Goal: Complete application form

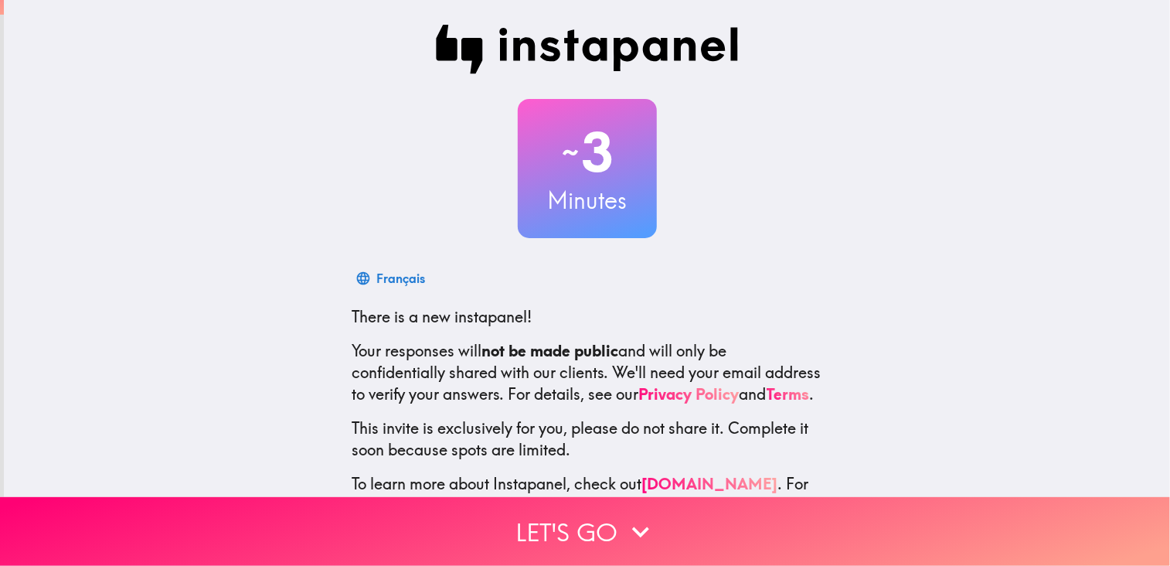
scroll to position [23, 0]
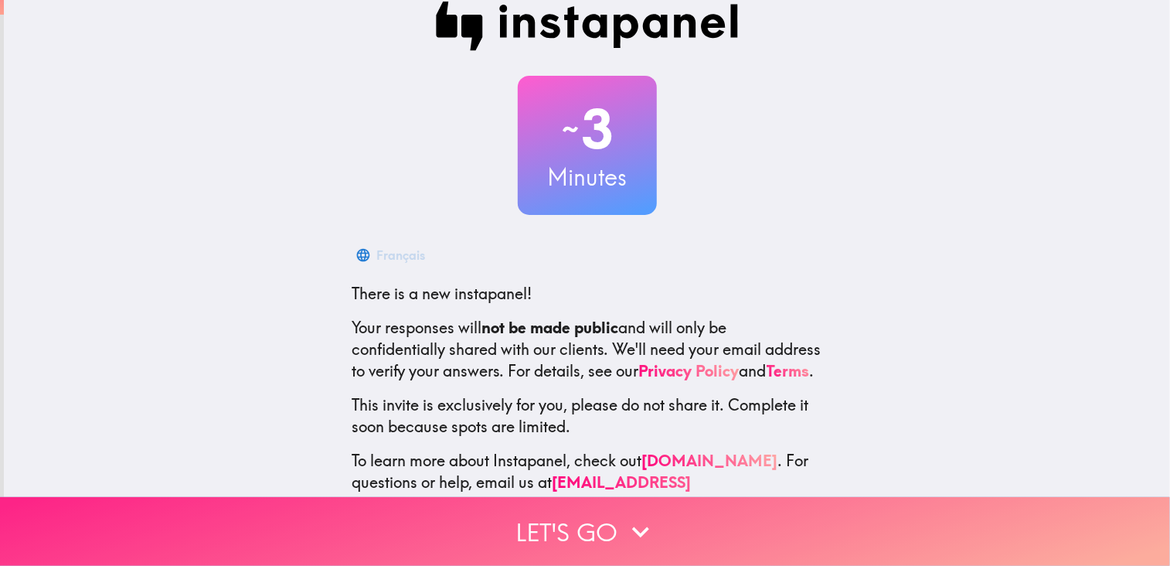
drag, startPoint x: 1153, startPoint y: 457, endPoint x: 1151, endPoint y: 489, distance: 32.5
click at [1151, 489] on div "~ 3 Minutes Français There is a new instapanel! Your responses will not be made…" at bounding box center [585, 283] width 1170 height 566
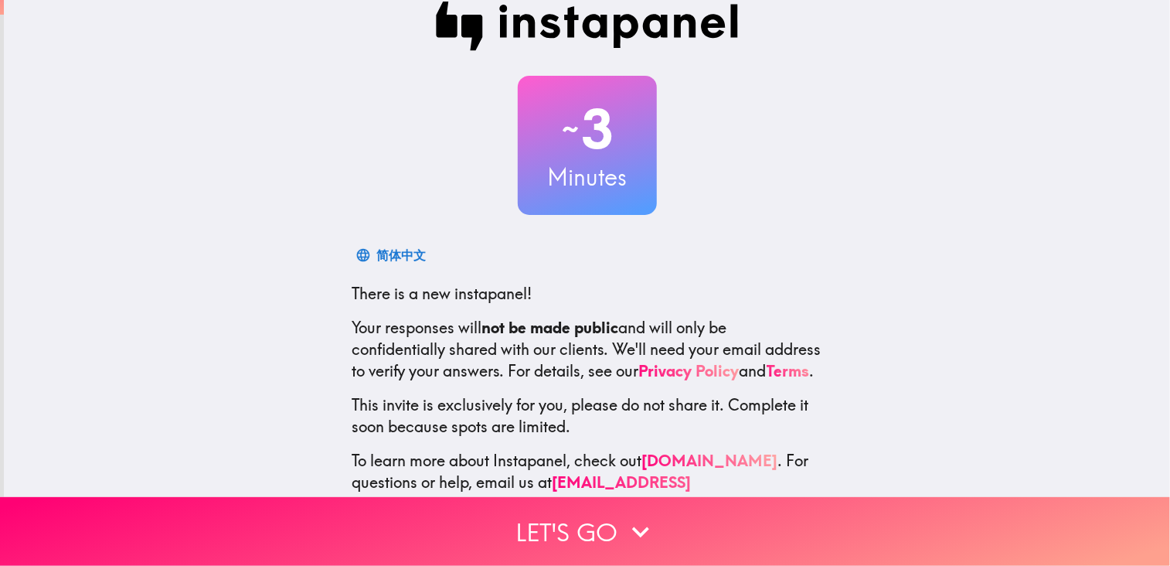
scroll to position [77, 0]
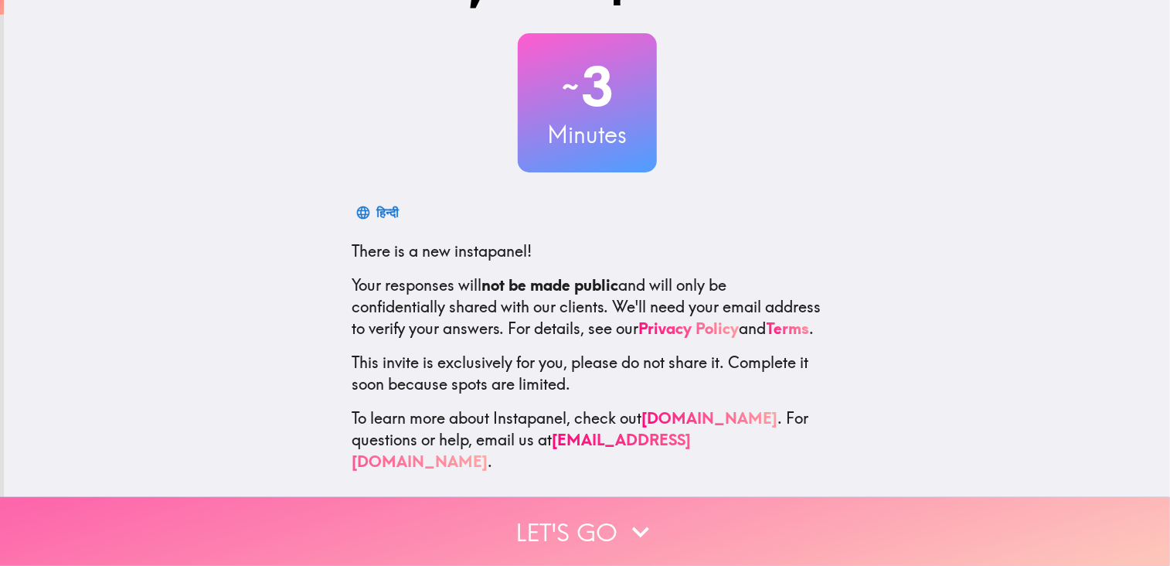
click at [630, 525] on icon "button" at bounding box center [641, 532] width 34 height 34
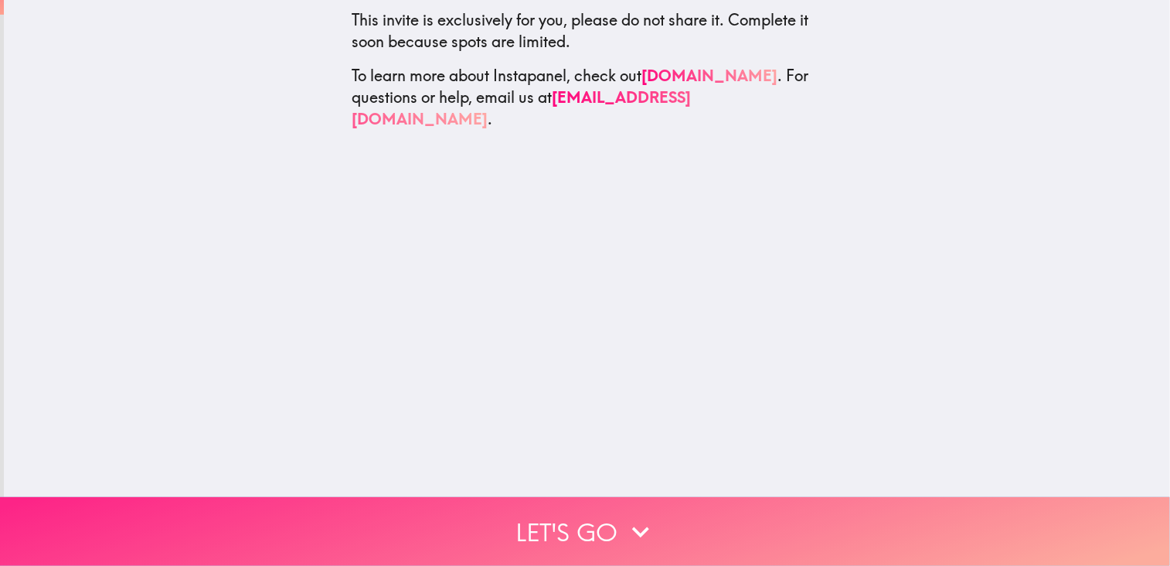
scroll to position [0, 0]
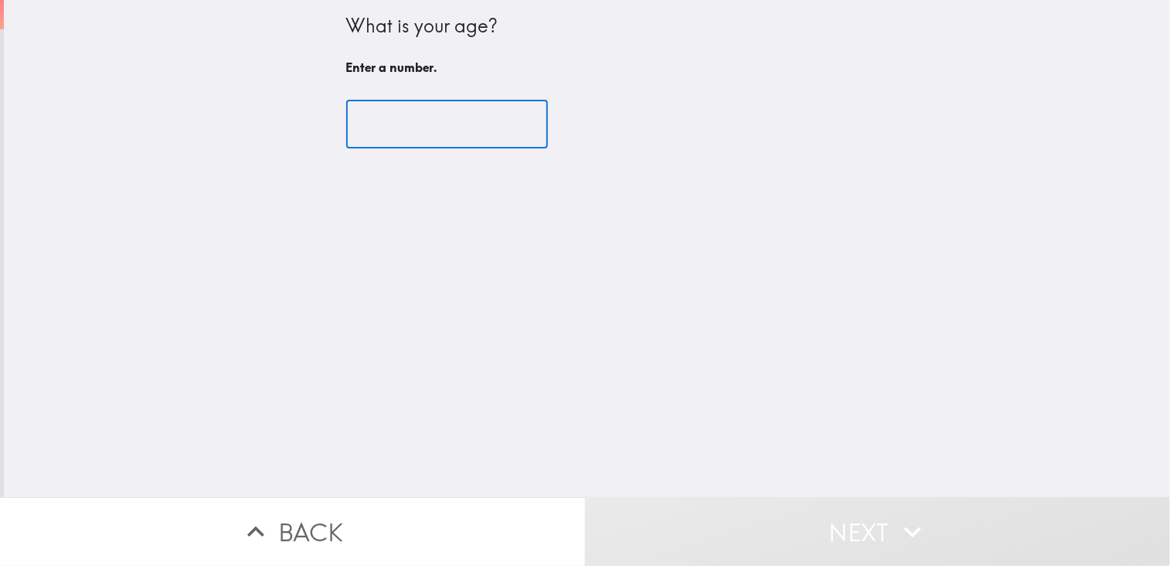
click at [389, 132] on input "number" at bounding box center [447, 125] width 202 height 48
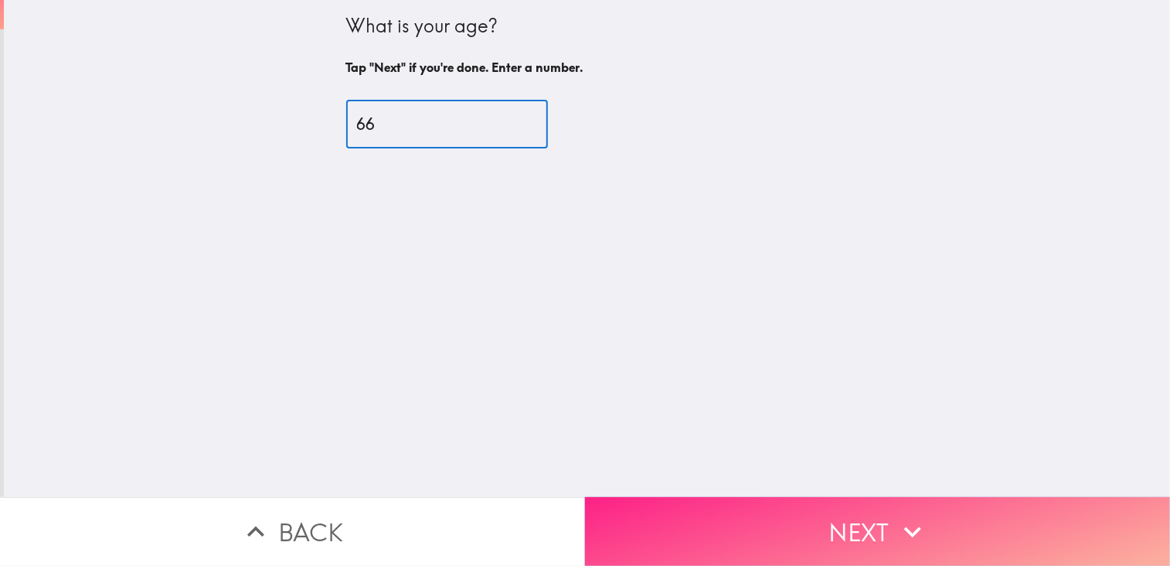
type input "66"
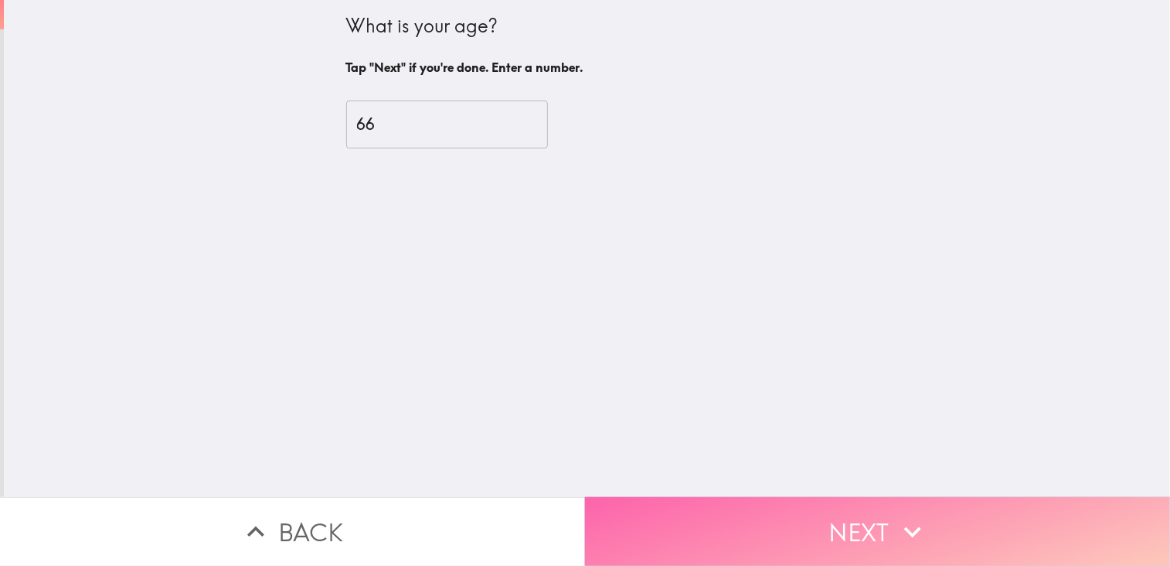
click at [860, 520] on button "Next" at bounding box center [877, 531] width 585 height 69
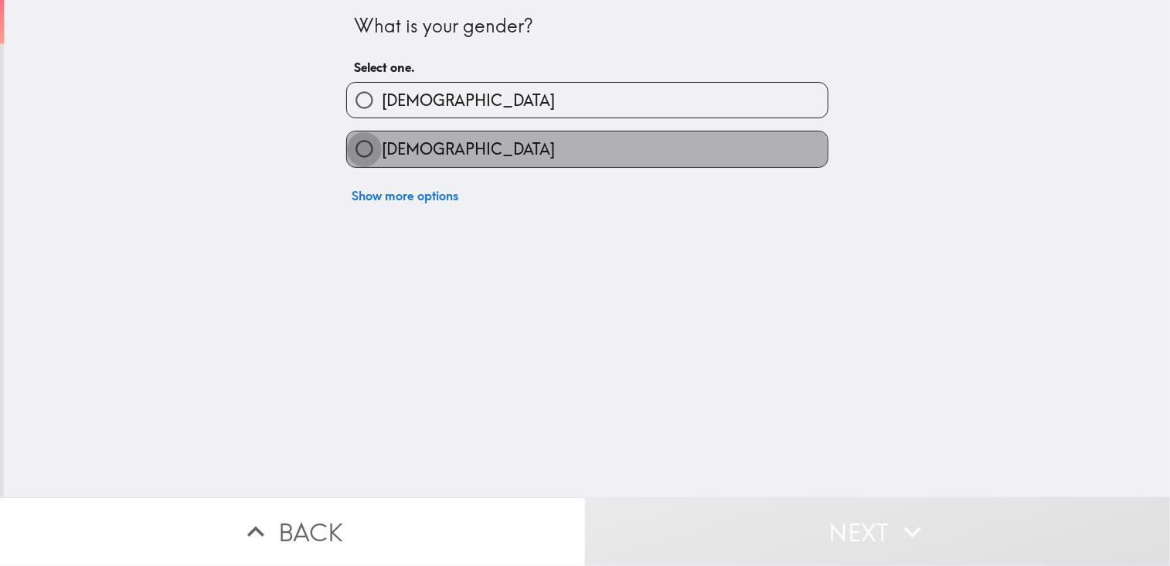
click at [347, 145] on input "[DEMOGRAPHIC_DATA]" at bounding box center [364, 148] width 35 height 35
radio input "true"
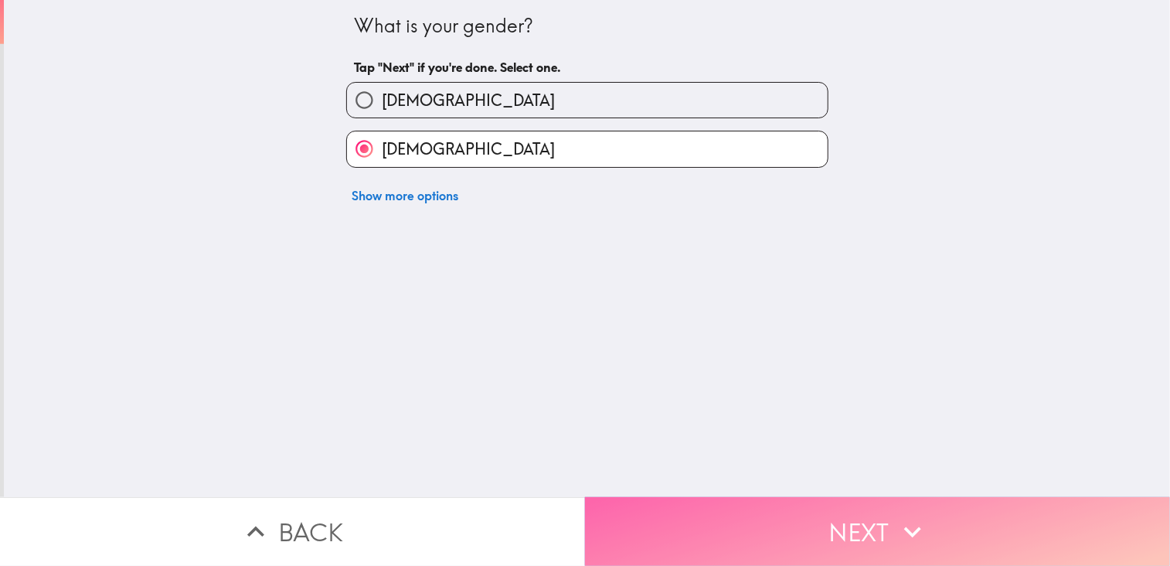
click at [833, 528] on button "Next" at bounding box center [877, 531] width 585 height 69
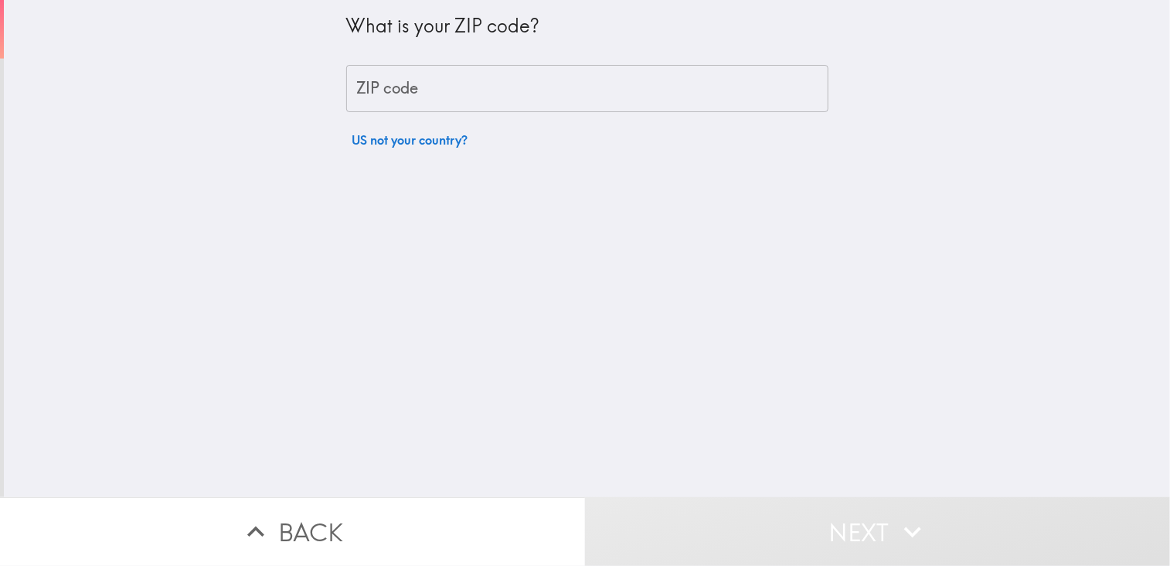
click at [386, 63] on div "What is your ZIP code? ZIP code ZIP code US not your country?" at bounding box center [587, 77] width 482 height 155
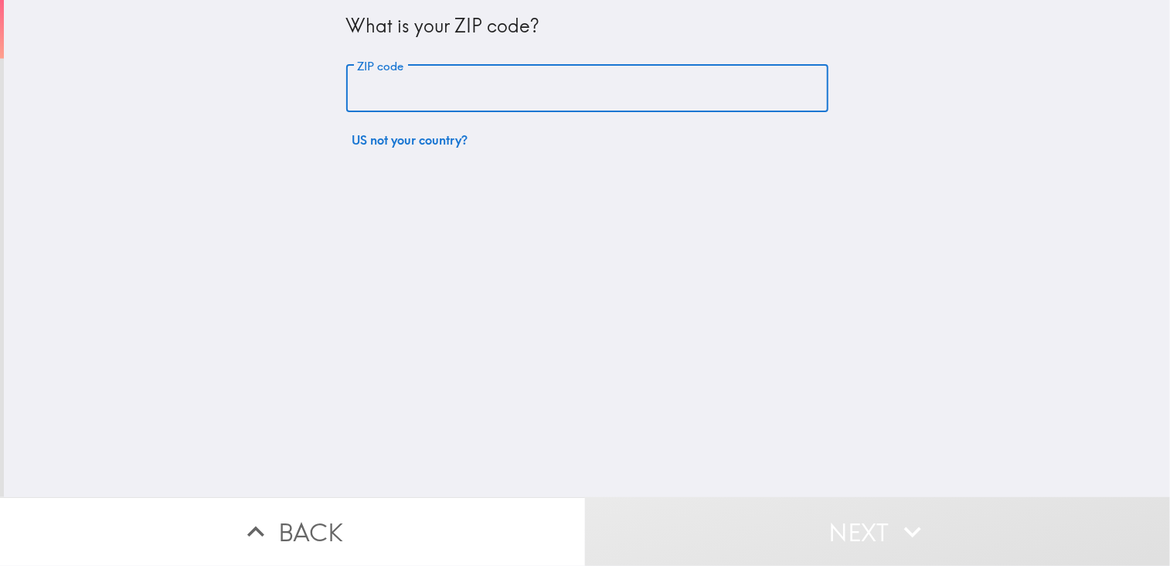
click at [382, 92] on input "ZIP code" at bounding box center [587, 89] width 482 height 48
type input "80117"
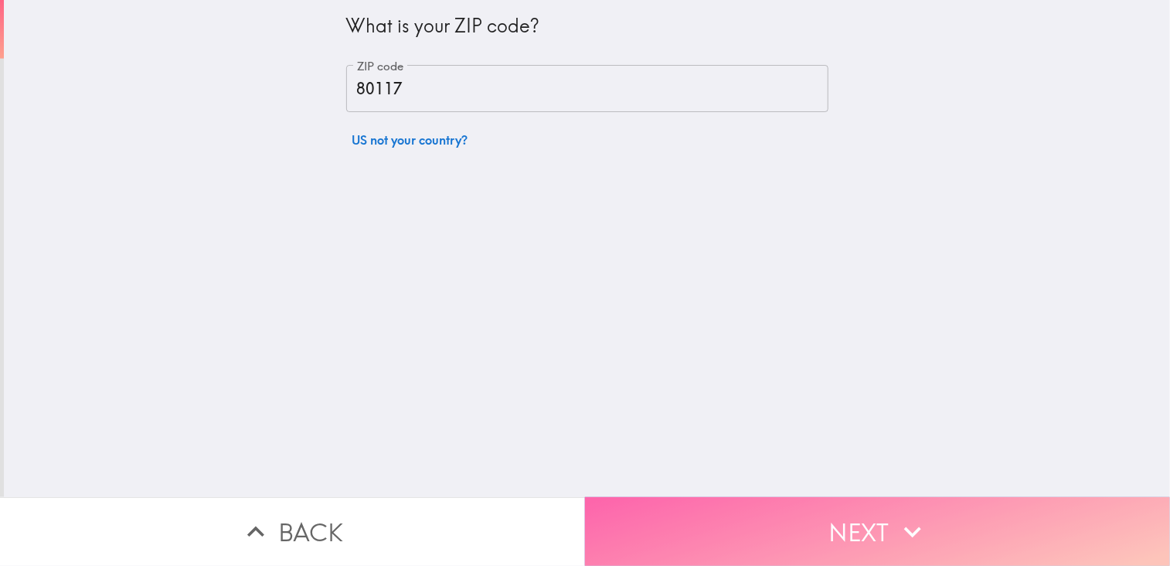
click at [850, 528] on button "Next" at bounding box center [877, 531] width 585 height 69
